Goal: Complete application form

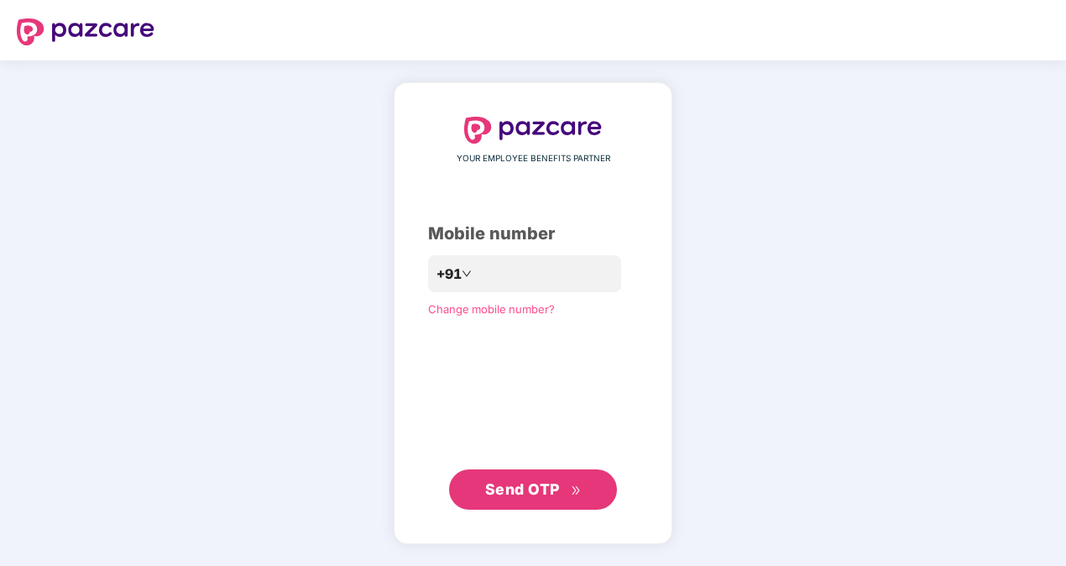
click at [537, 483] on span "Send OTP" at bounding box center [522, 489] width 75 height 18
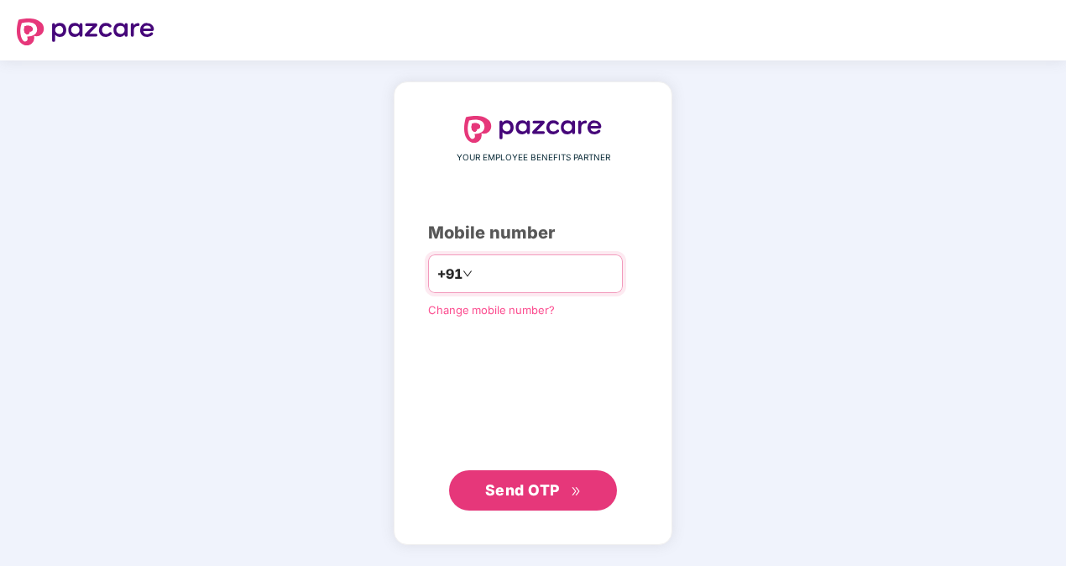
click at [476, 274] on input "**********" at bounding box center [545, 273] width 138 height 27
type input "**********"
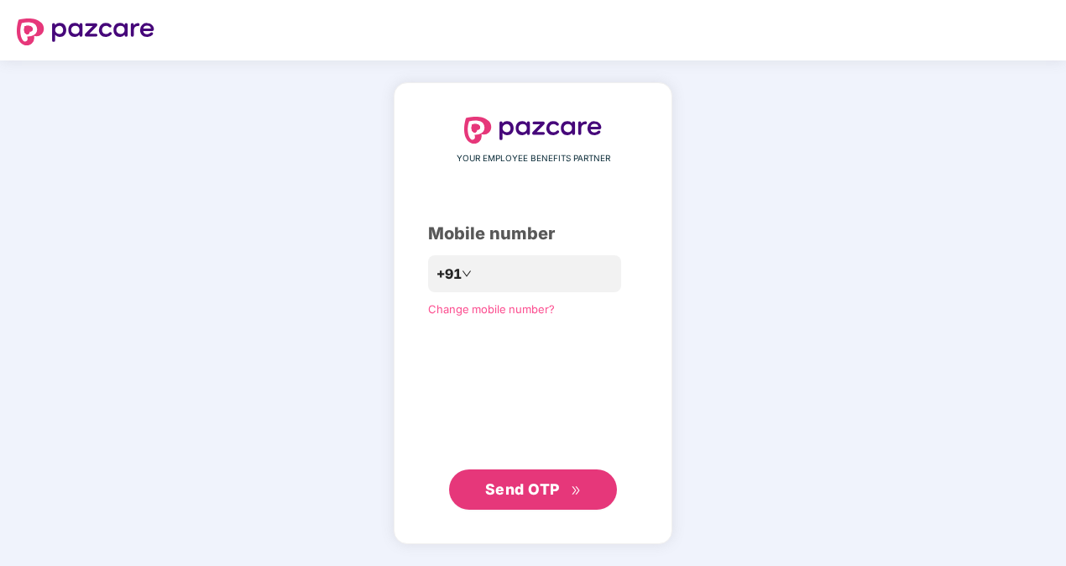
click at [546, 497] on span "Send OTP" at bounding box center [522, 489] width 75 height 18
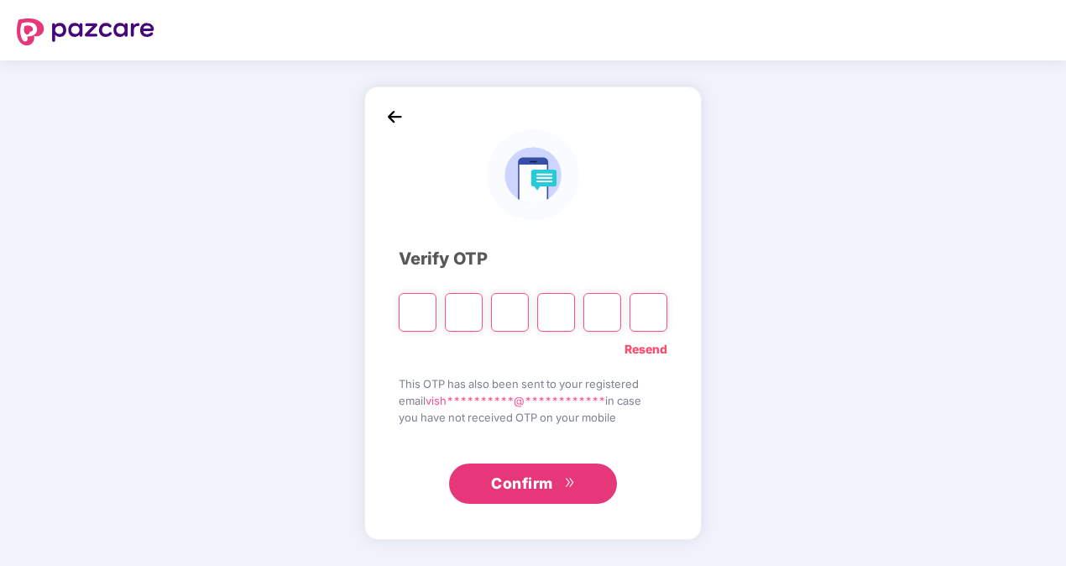
type input "*"
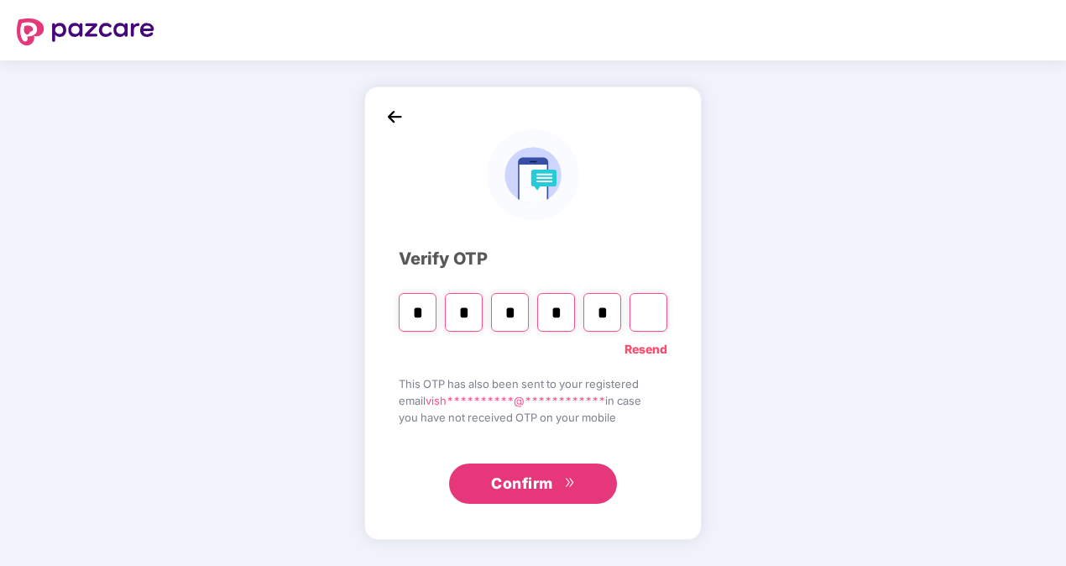
type input "*"
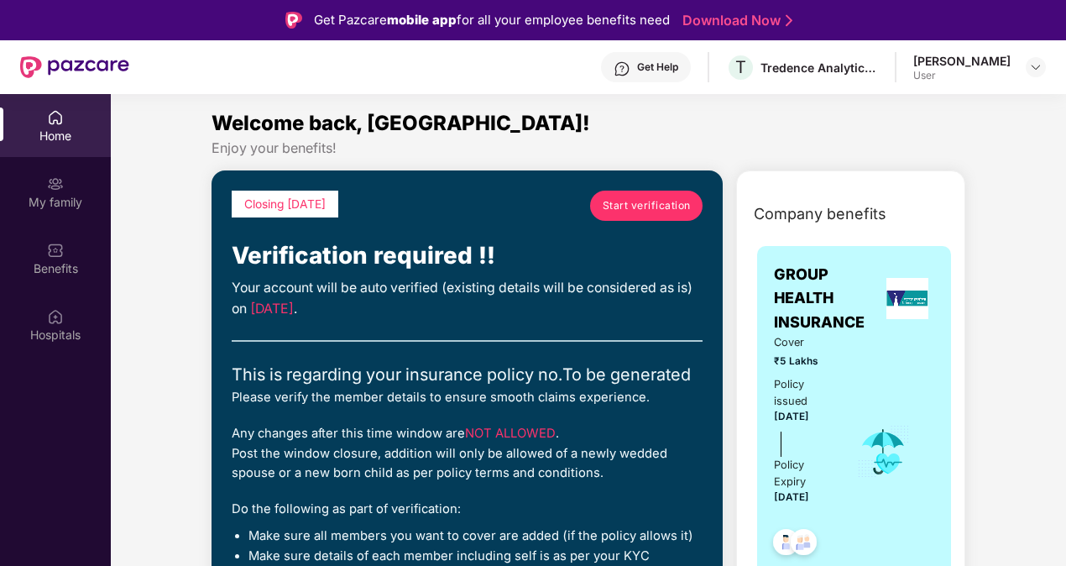
click at [632, 201] on span "Start verification" at bounding box center [647, 205] width 88 height 16
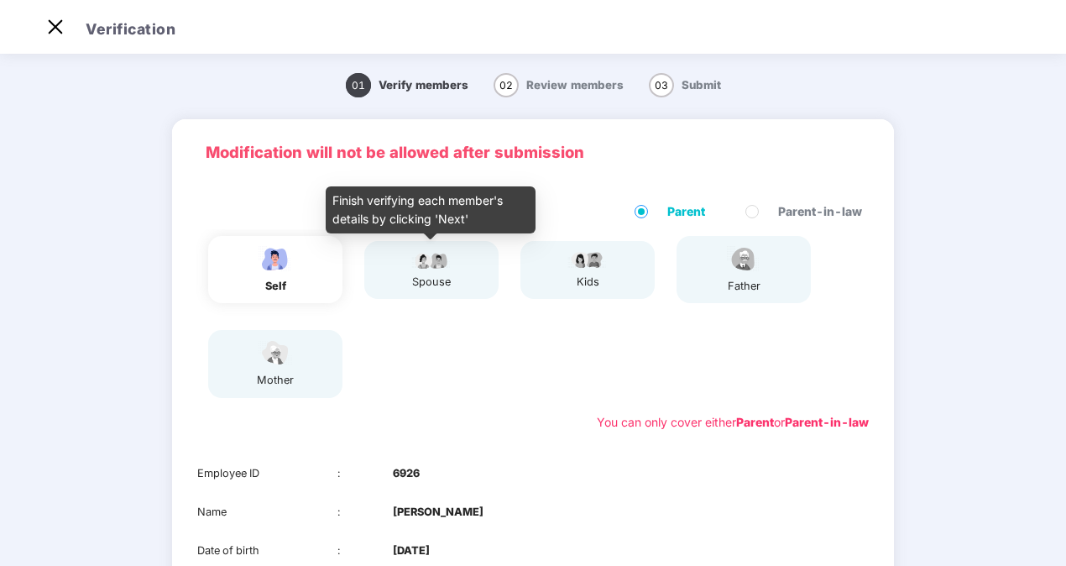
click at [440, 275] on div "spouse" at bounding box center [431, 282] width 42 height 17
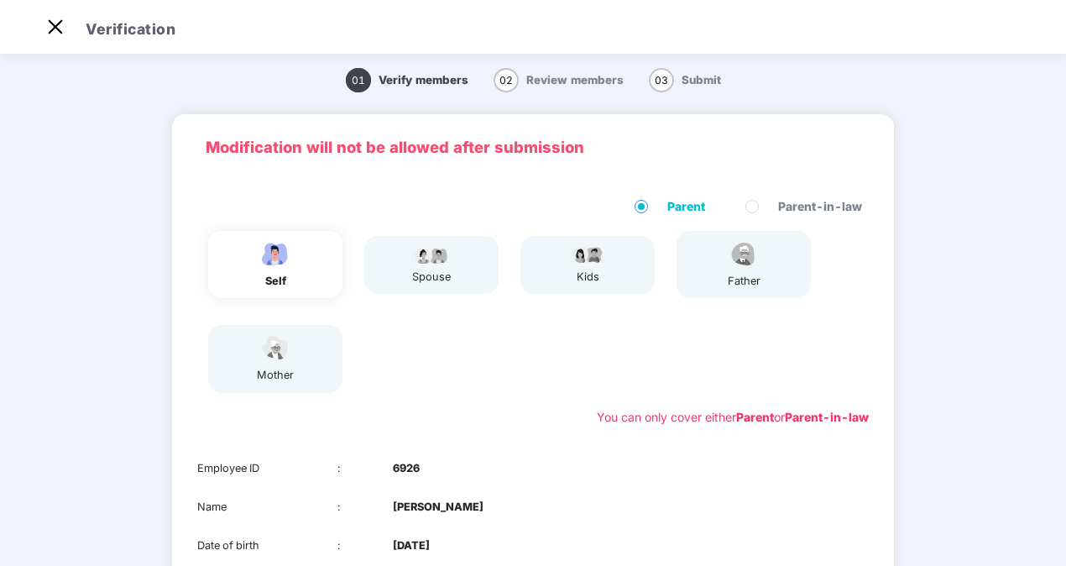
scroll to position [8, 0]
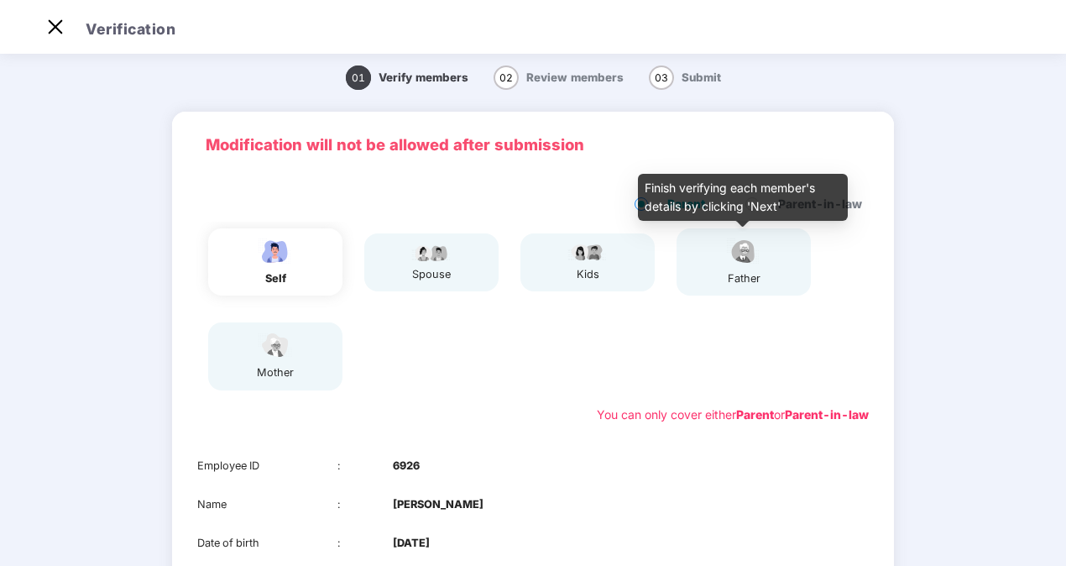
click at [743, 274] on div "father" at bounding box center [744, 278] width 42 height 17
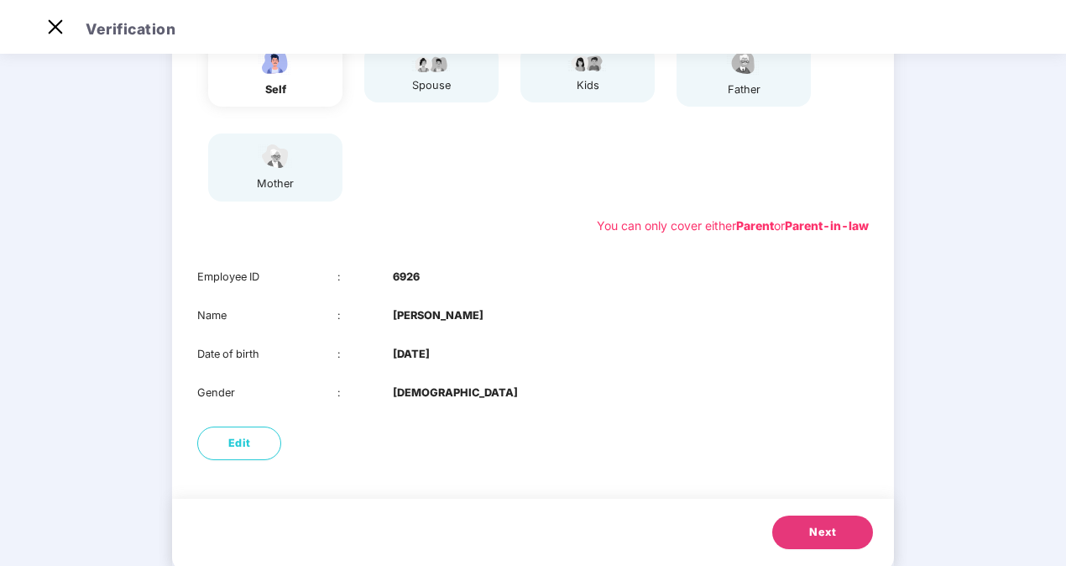
scroll to position [197, 0]
click at [838, 529] on button "Next" at bounding box center [822, 531] width 101 height 34
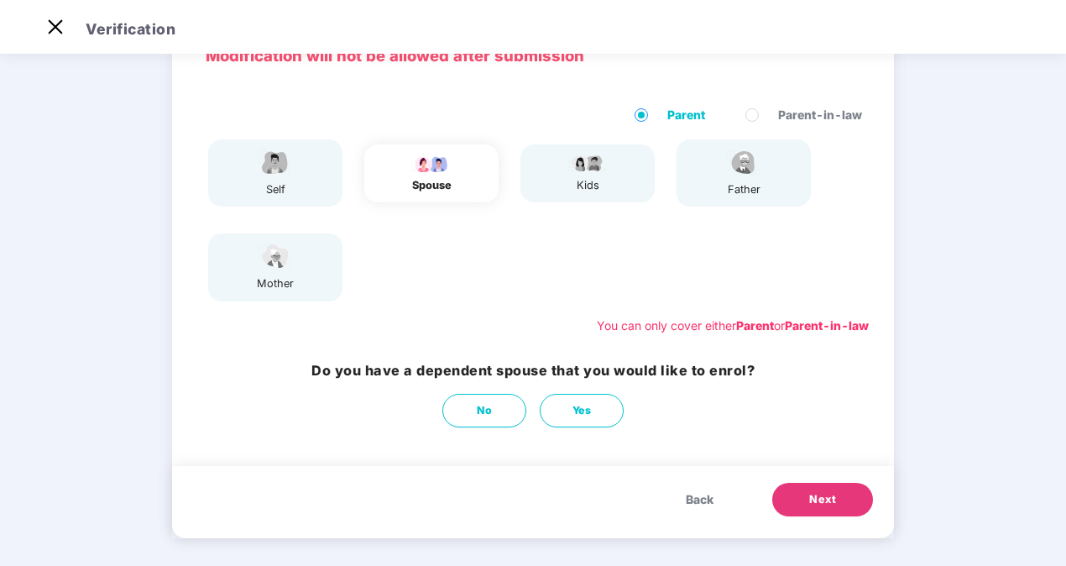
scroll to position [78, 0]
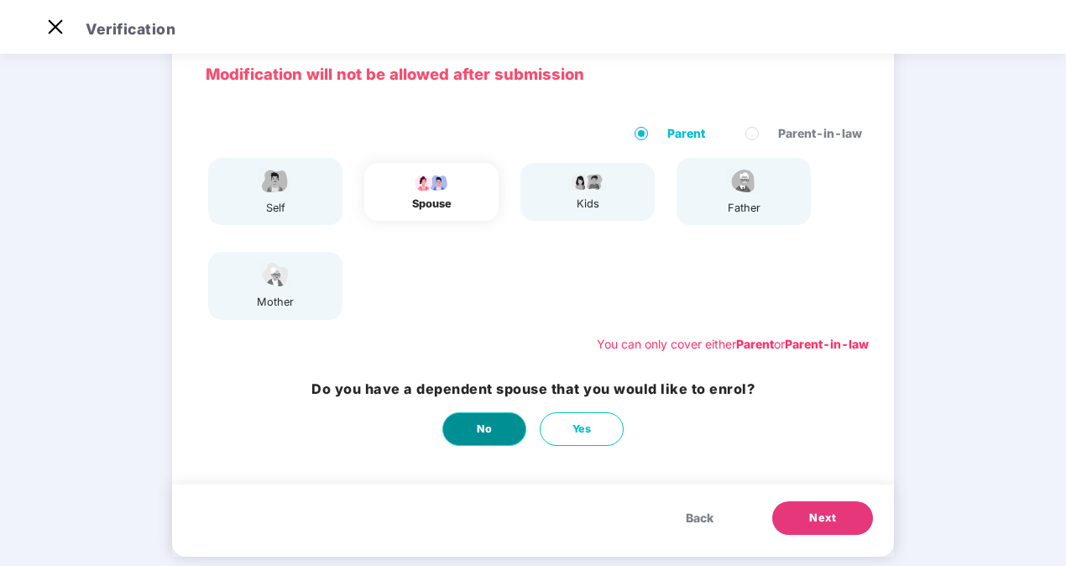
click at [495, 426] on button "No" at bounding box center [484, 429] width 84 height 34
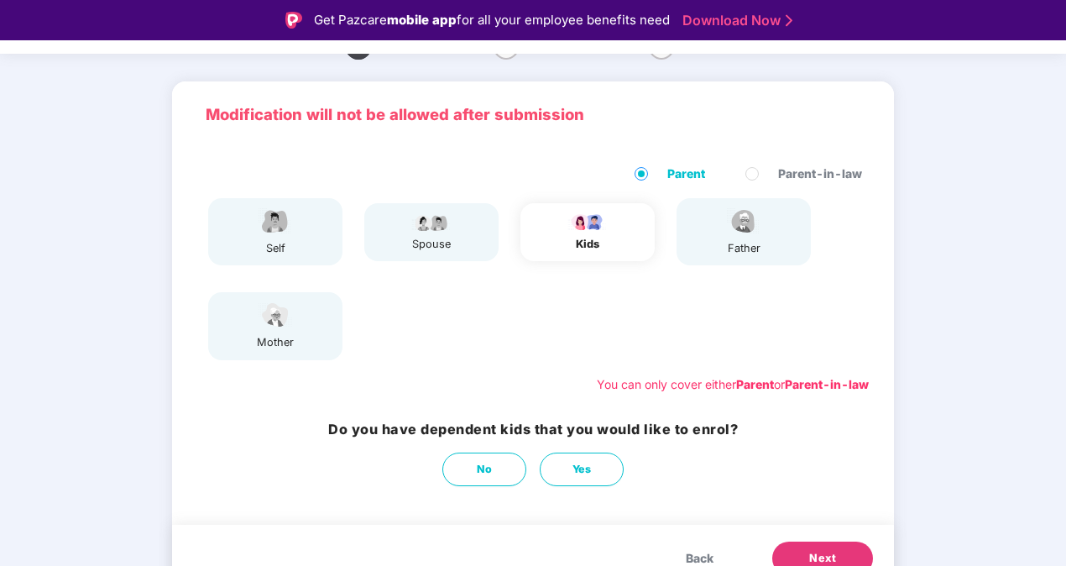
scroll to position [102, 0]
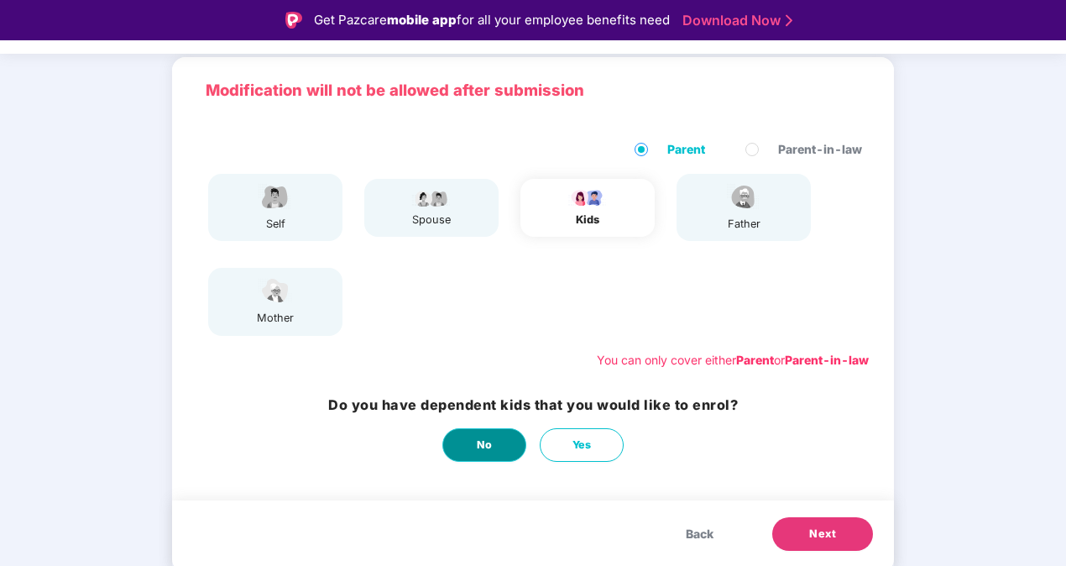
click at [475, 432] on button "No" at bounding box center [484, 445] width 84 height 34
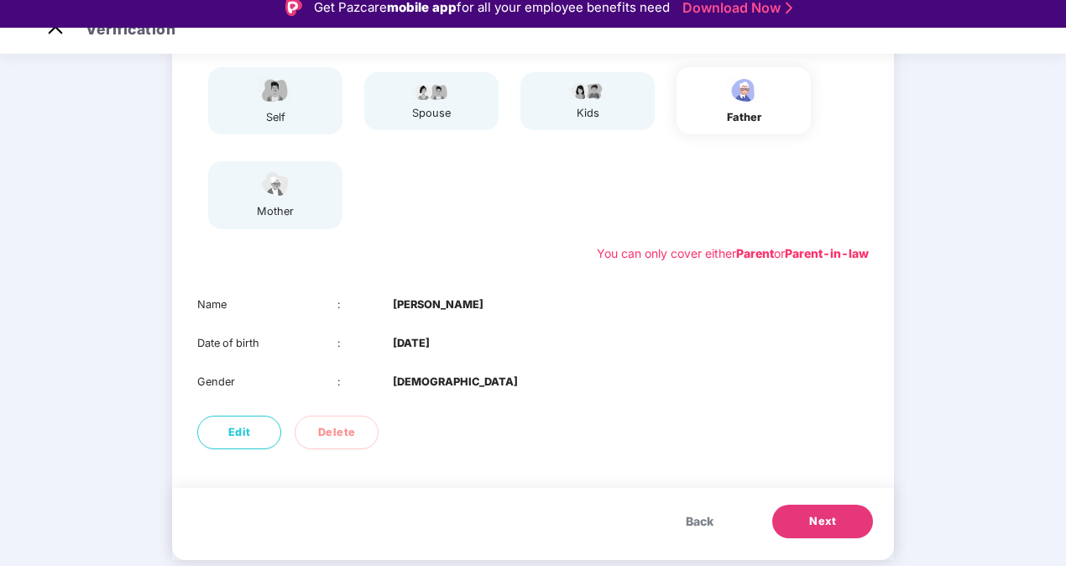
scroll to position [10, 0]
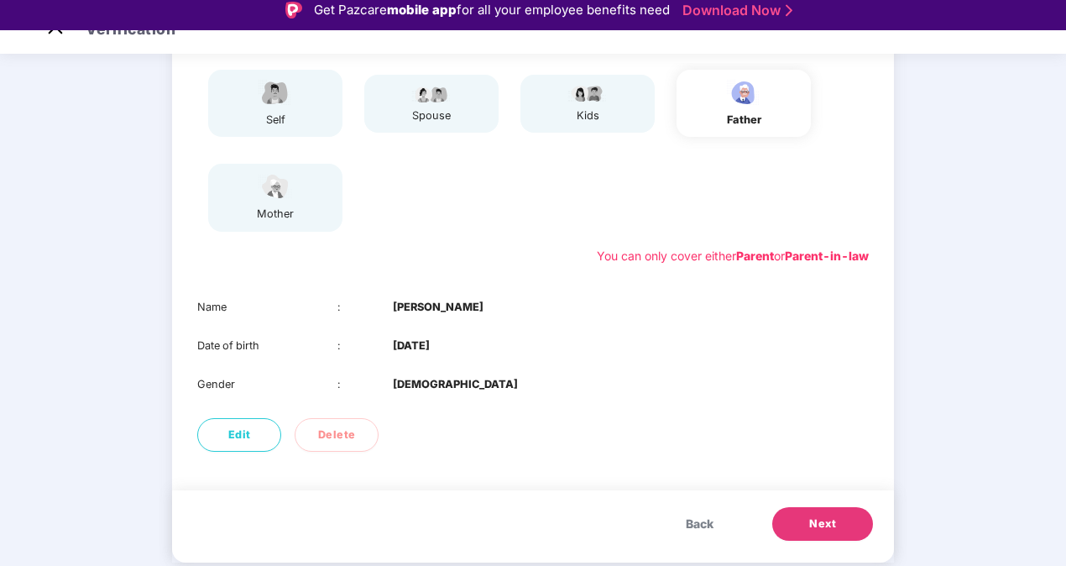
click at [834, 519] on span "Next" at bounding box center [822, 523] width 27 height 17
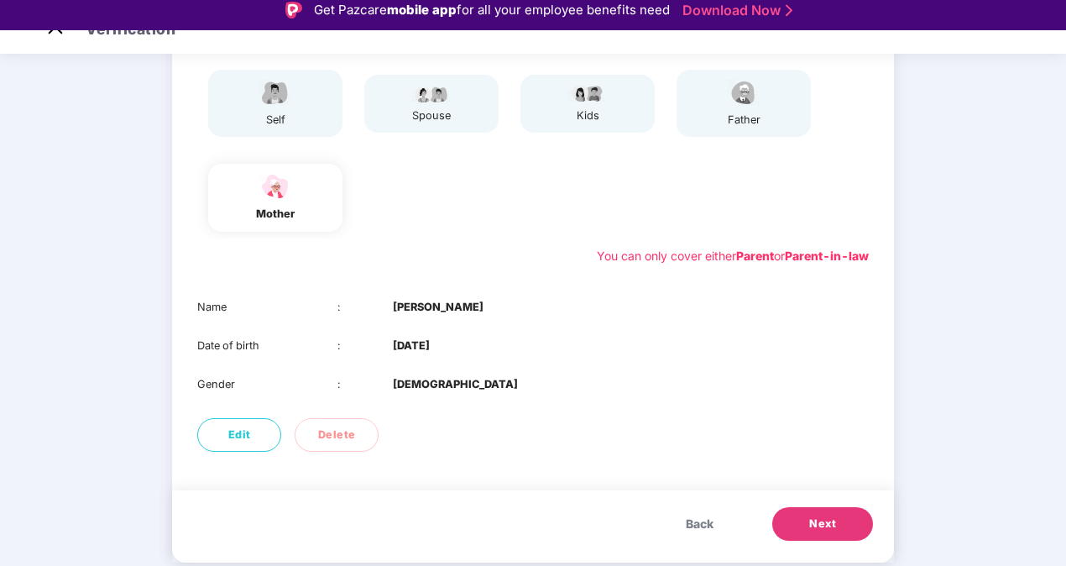
scroll to position [40, 0]
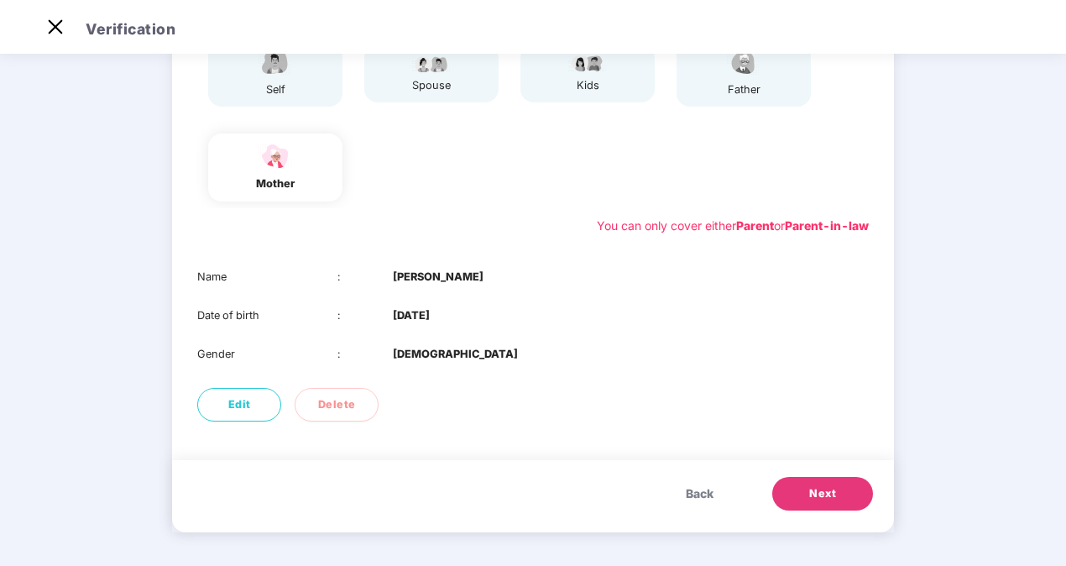
click at [811, 490] on span "Next" at bounding box center [822, 493] width 27 height 17
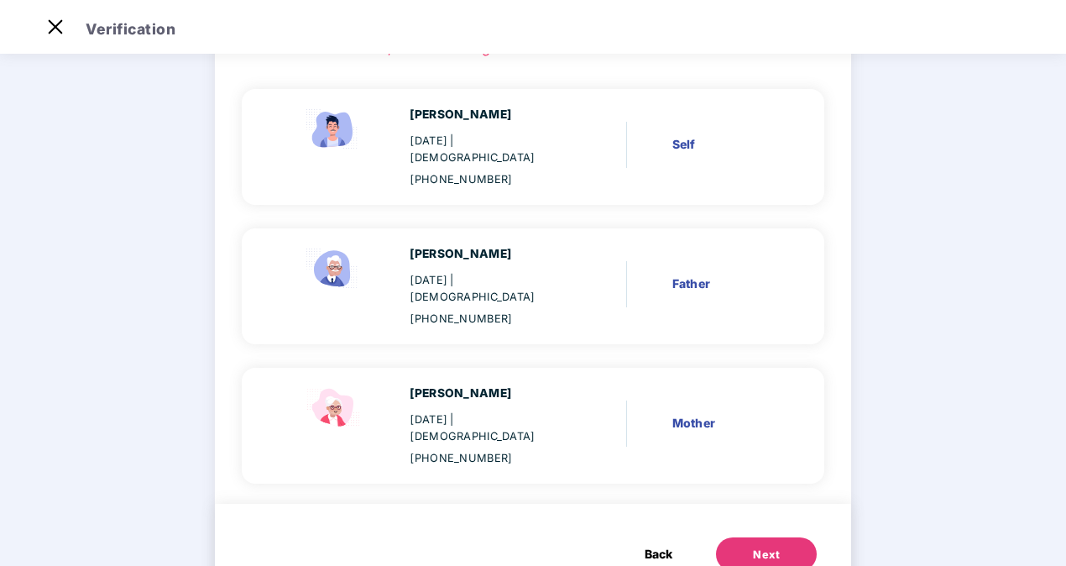
scroll to position [128, 0]
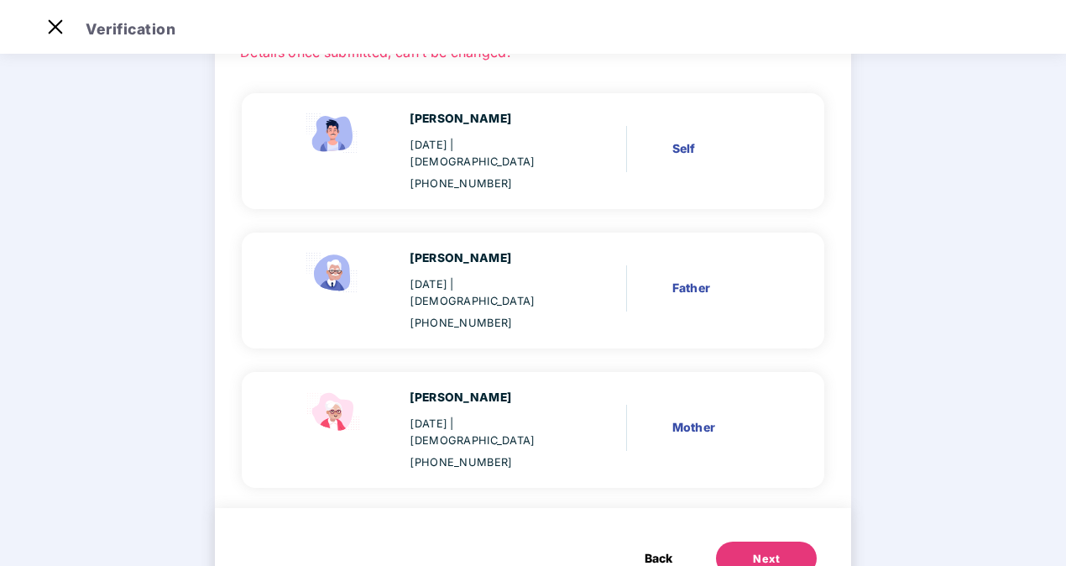
click at [652, 549] on span "Back" at bounding box center [659, 558] width 28 height 18
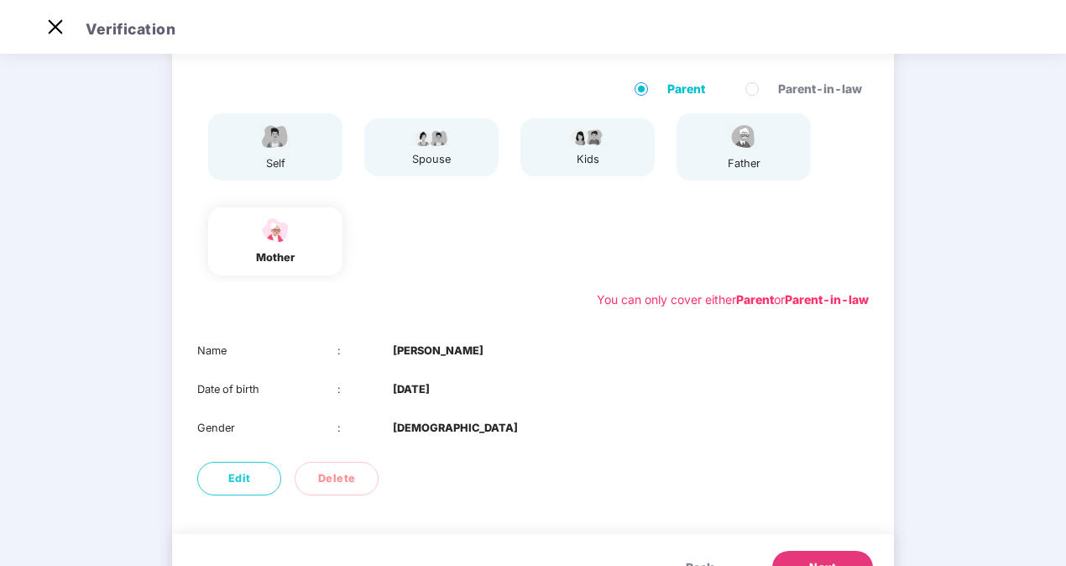
scroll to position [196, 0]
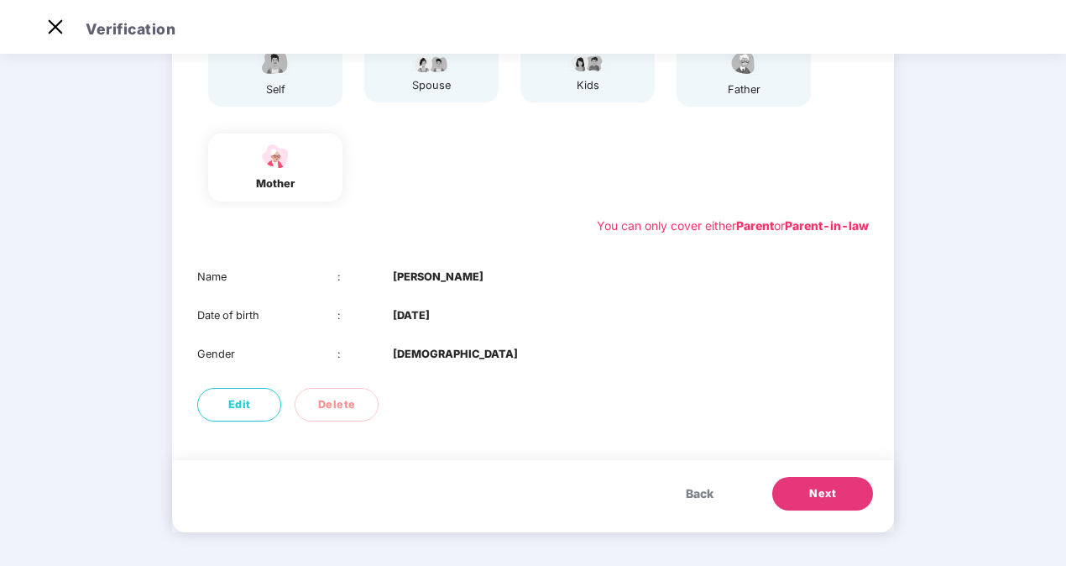
click at [818, 489] on span "Next" at bounding box center [822, 493] width 27 height 17
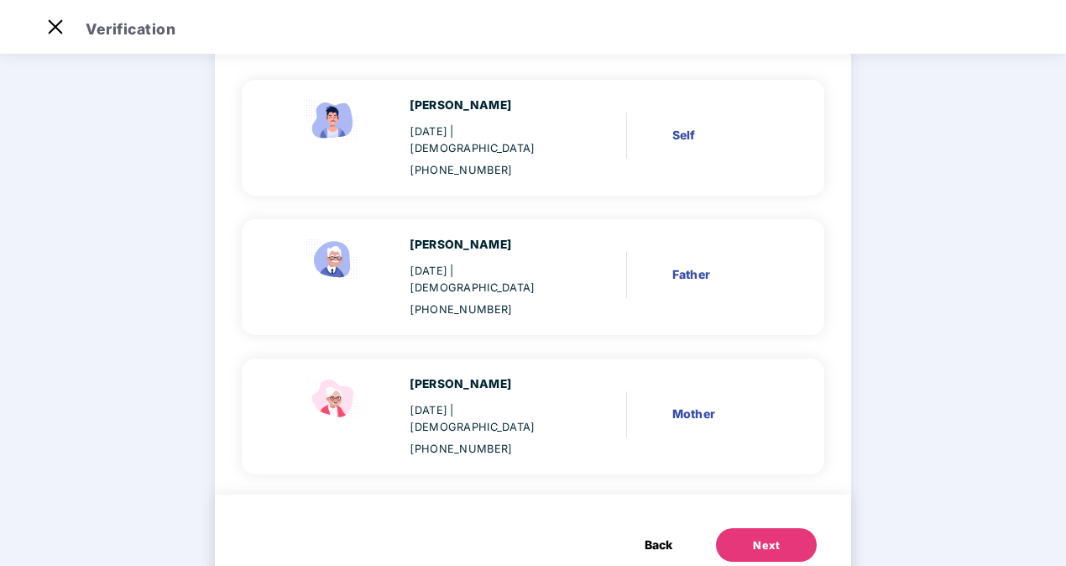
click at [774, 537] on div "Next" at bounding box center [766, 545] width 27 height 17
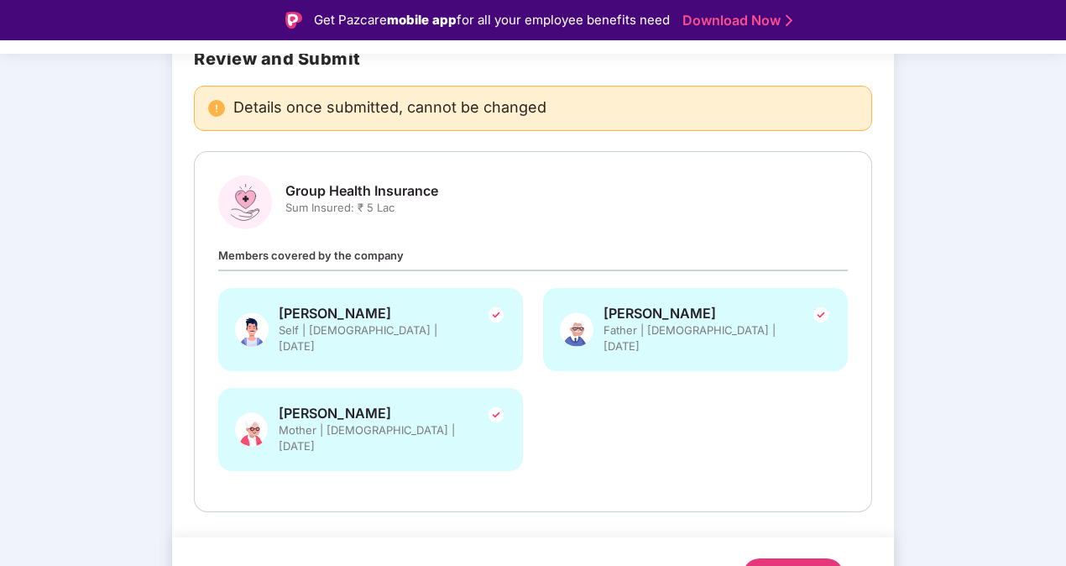
scroll to position [148, 0]
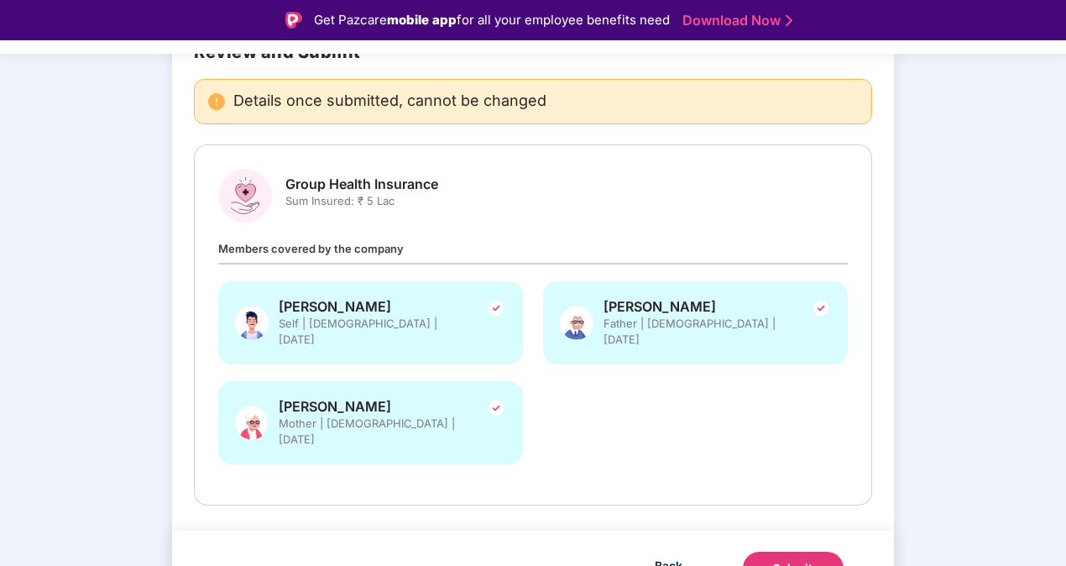
click at [804, 560] on div "Submit" at bounding box center [793, 568] width 40 height 17
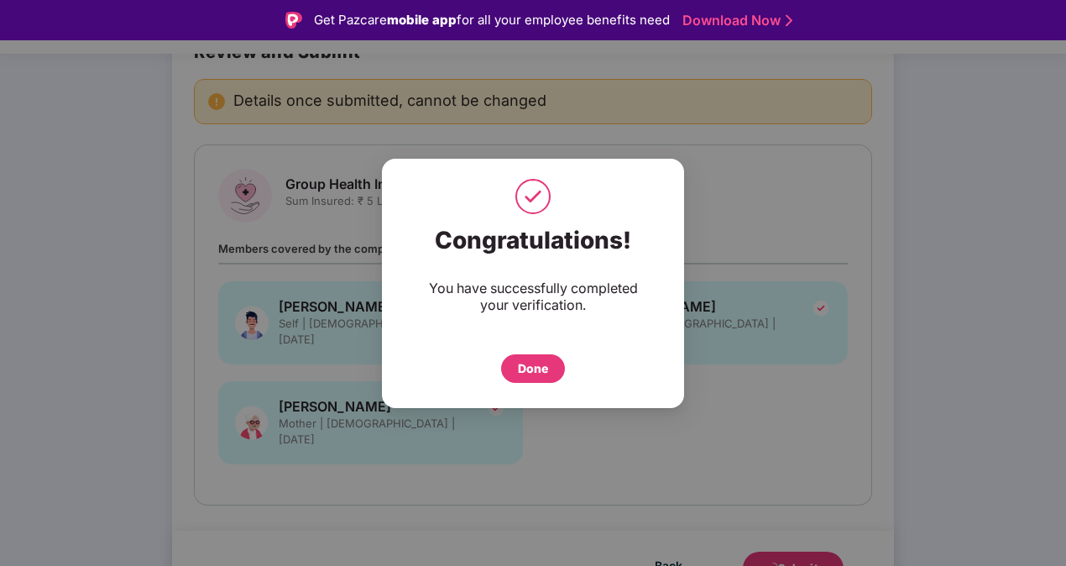
click at [528, 373] on div "Done" at bounding box center [533, 368] width 30 height 18
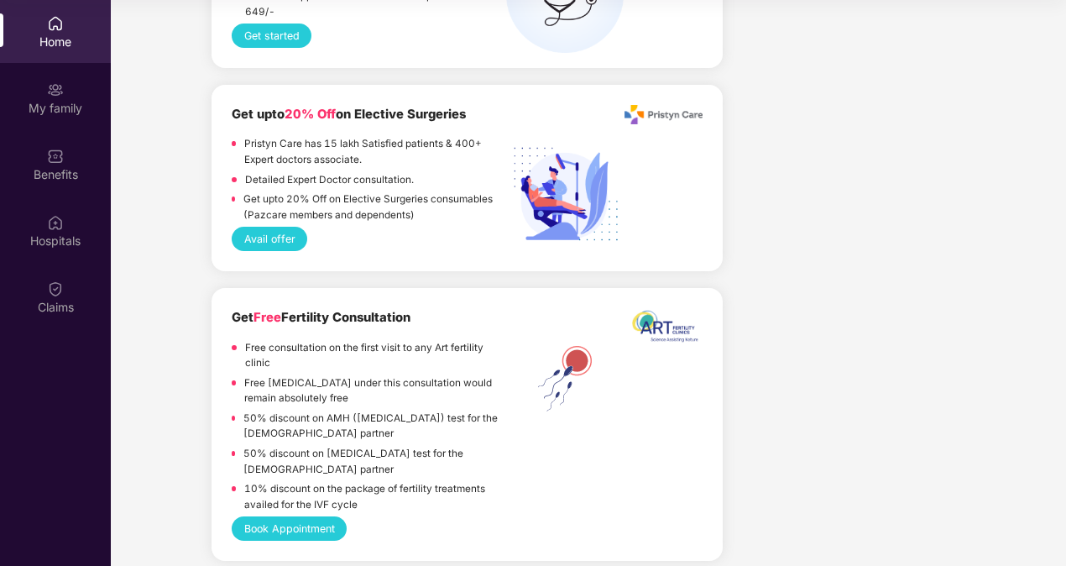
scroll to position [2422, 0]
